Goal: Information Seeking & Learning: Learn about a topic

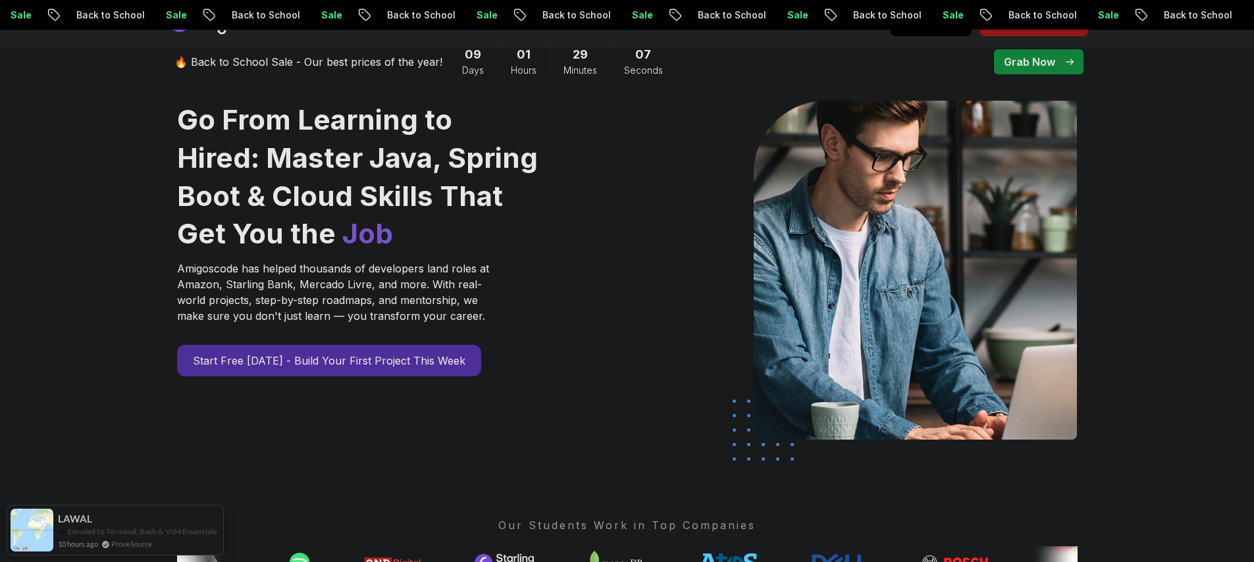
scroll to position [388, 0]
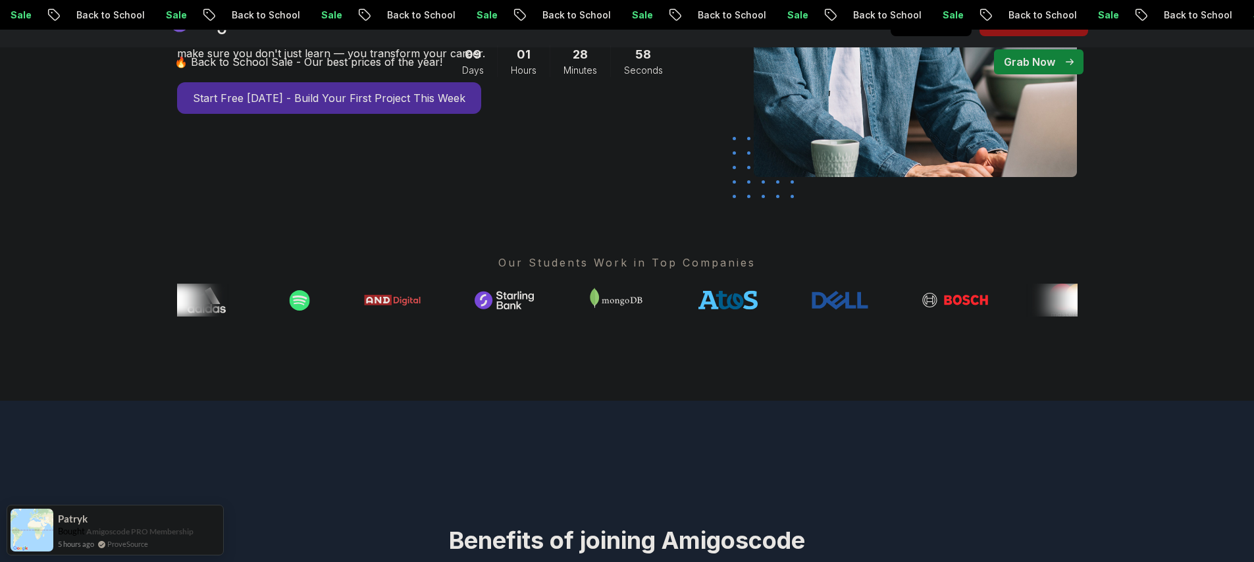
drag, startPoint x: 1073, startPoint y: 300, endPoint x: 1085, endPoint y: 299, distance: 11.9
click at [1084, 299] on div "Go From Learning to Hired: Master Java, Spring Boot & Cloud Skills That Get You…" at bounding box center [628, 77] width 922 height 647
drag, startPoint x: 1062, startPoint y: 301, endPoint x: 896, endPoint y: 298, distance: 166.6
click at [896, 298] on div at bounding box center [627, 300] width 901 height 33
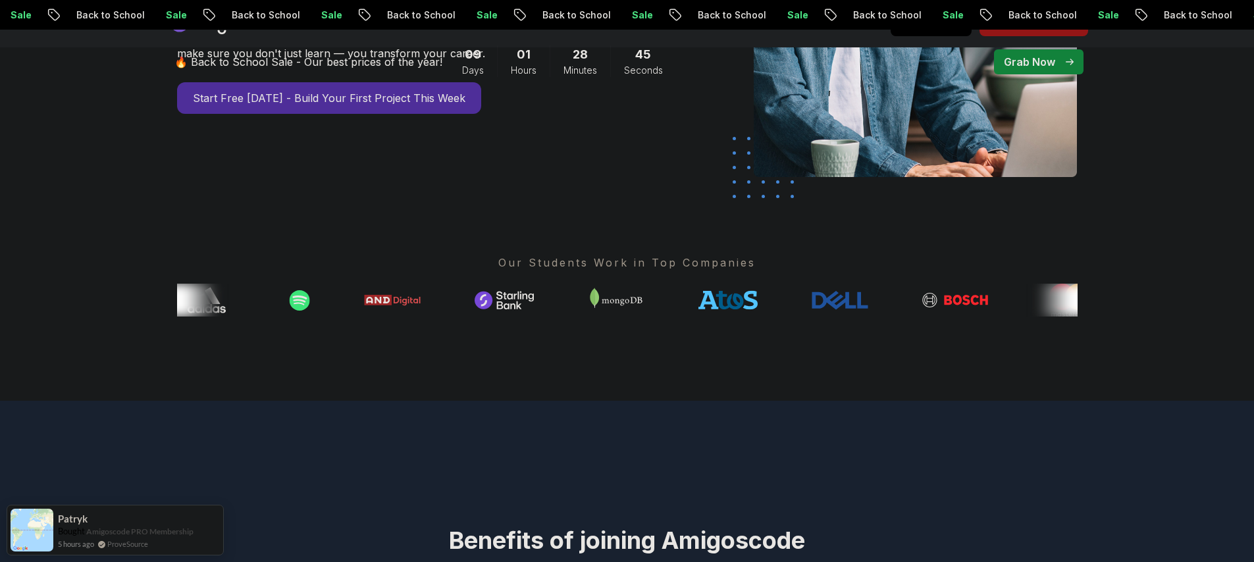
drag, startPoint x: 905, startPoint y: 296, endPoint x: 926, endPoint y: 295, distance: 21.8
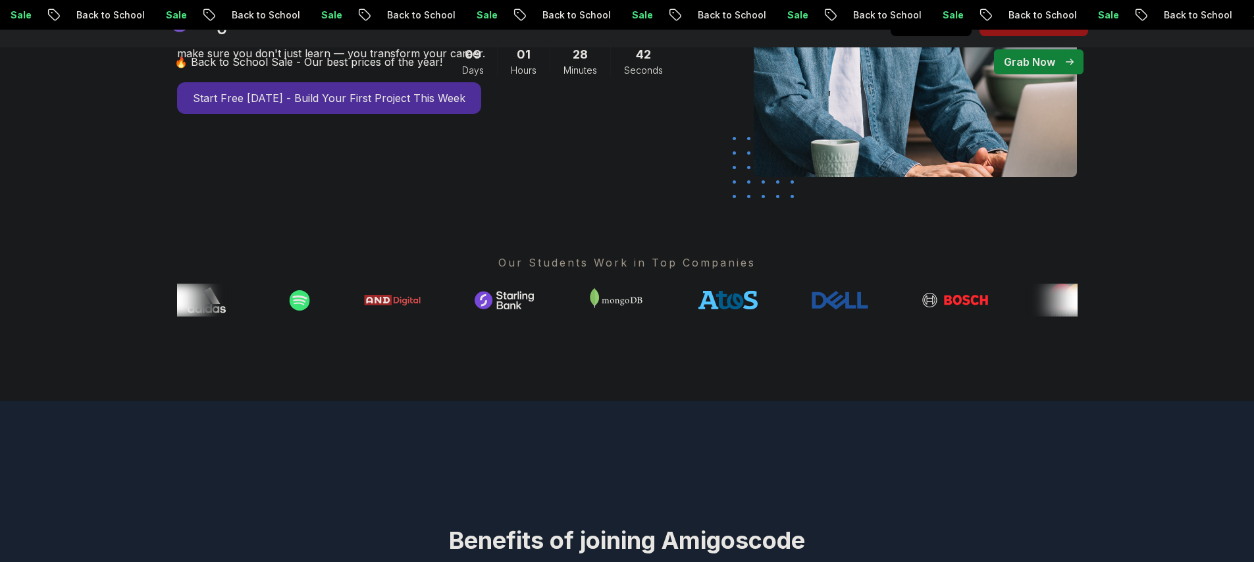
drag, startPoint x: 984, startPoint y: 299, endPoint x: 925, endPoint y: 299, distance: 59.3
drag, startPoint x: 1044, startPoint y: 300, endPoint x: 980, endPoint y: 303, distance: 64.0
click at [980, 303] on div at bounding box center [627, 300] width 901 height 33
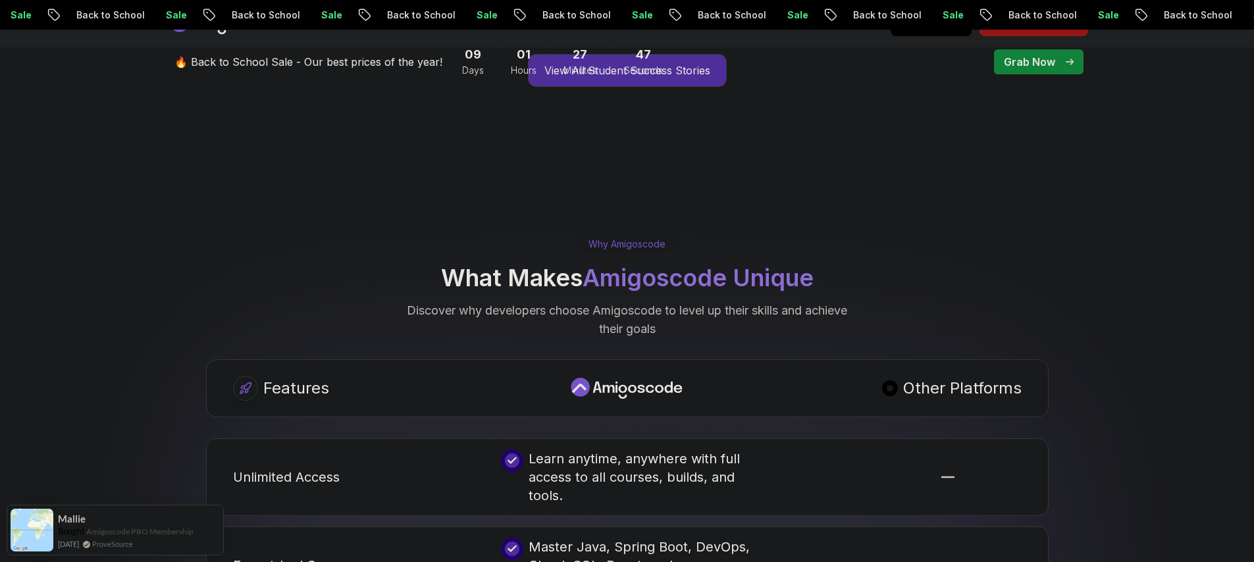
scroll to position [2084, 0]
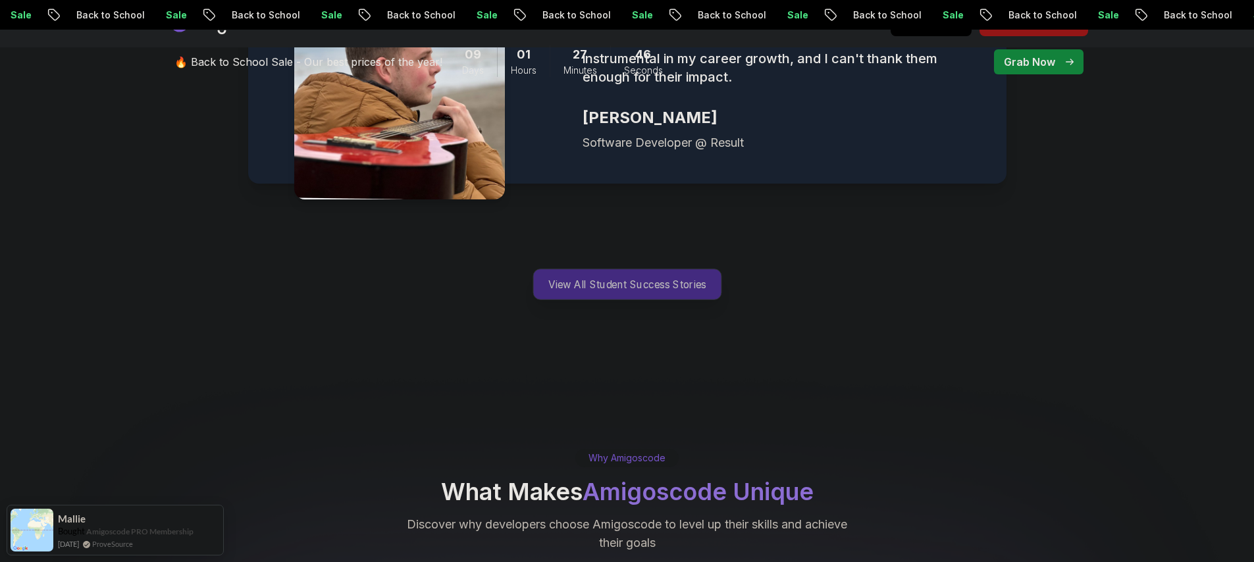
click at [660, 269] on p "View All Student Success Stories" at bounding box center [627, 284] width 188 height 30
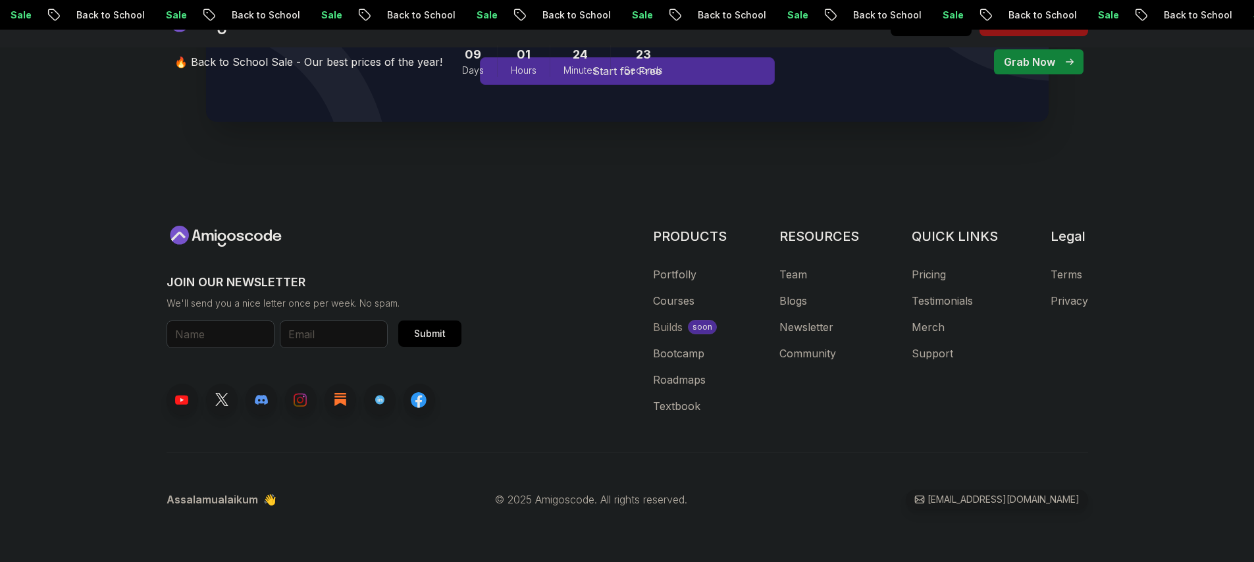
scroll to position [7651, 0]
